Goal: Task Accomplishment & Management: Manage account settings

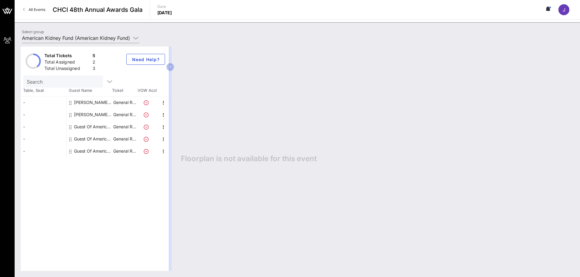
click at [145, 128] on icon at bounding box center [146, 127] width 5 height 5
click at [163, 126] on icon "button" at bounding box center [163, 127] width 7 height 7
click at [173, 128] on div "Edit" at bounding box center [179, 129] width 12 height 5
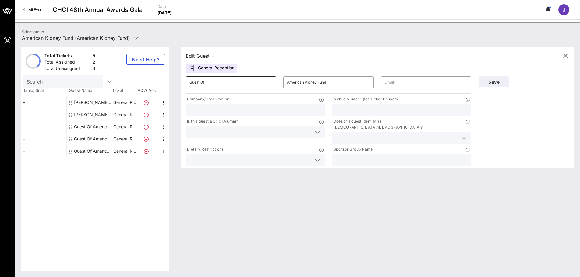
click at [234, 86] on input "Guest Of" at bounding box center [230, 83] width 83 height 10
type input "G"
type input "[PERSON_NAME]"
click at [406, 82] on input "text" at bounding box center [425, 83] width 83 height 10
paste input "[EMAIL_ADDRESS][DOMAIN_NAME]"
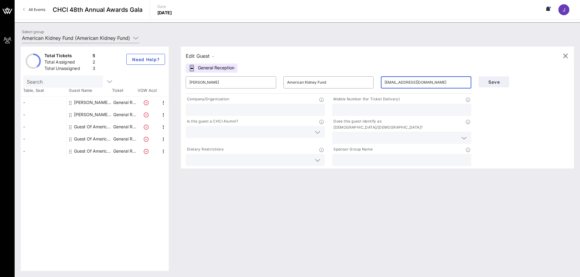
type input "[EMAIL_ADDRESS][DOMAIN_NAME]"
click at [377, 134] on input "text" at bounding box center [397, 138] width 122 height 8
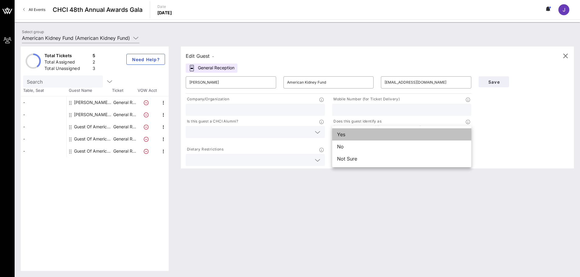
click at [366, 136] on div "Yes" at bounding box center [401, 134] width 139 height 12
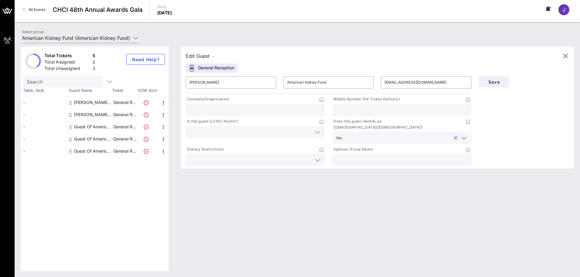
click at [352, 156] on input "text" at bounding box center [402, 160] width 132 height 8
type input "American Kidney Fund"
click at [232, 132] on input "text" at bounding box center [250, 132] width 122 height 8
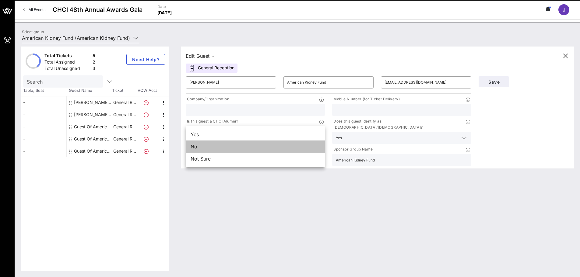
click at [227, 149] on div "No" at bounding box center [255, 147] width 139 height 12
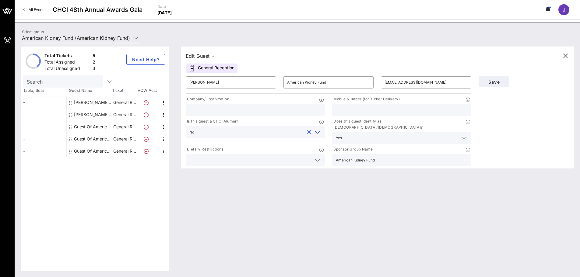
click at [219, 110] on input "text" at bounding box center [255, 110] width 132 height 8
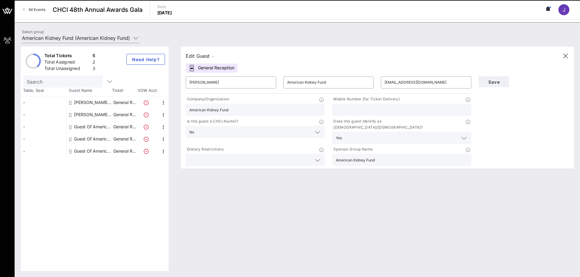
type input "American Kidney Fund"
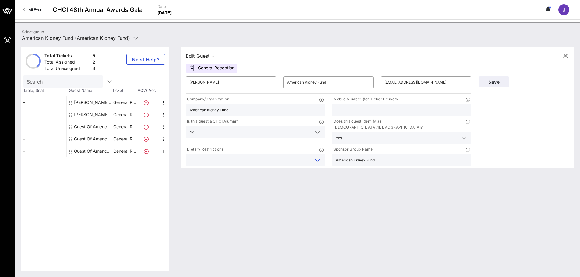
click at [208, 156] on input "text" at bounding box center [250, 160] width 122 height 8
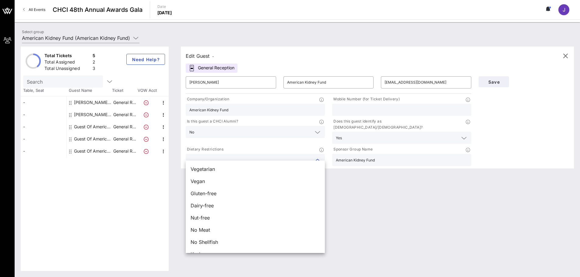
click at [438, 221] on div "Edit Guest - General Reception ​ [PERSON_NAME] ​ American Kidney Fund ​ [EMAIL_…" at bounding box center [374, 159] width 399 height 225
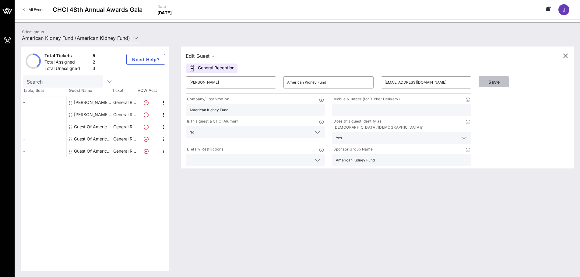
click at [494, 83] on span "Save" at bounding box center [493, 81] width 21 height 5
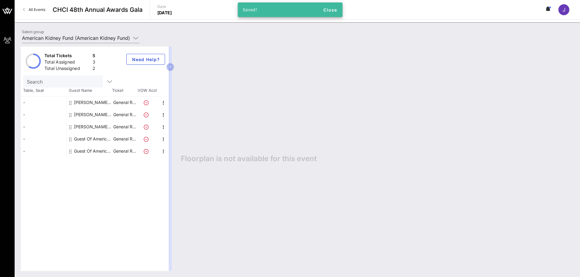
click at [114, 213] on div "Total Tickets 5 Total Assigned 3 Total Unassigned 2 Need Help? Search Table, Se…" at bounding box center [95, 159] width 148 height 225
